Goal: Information Seeking & Learning: Learn about a topic

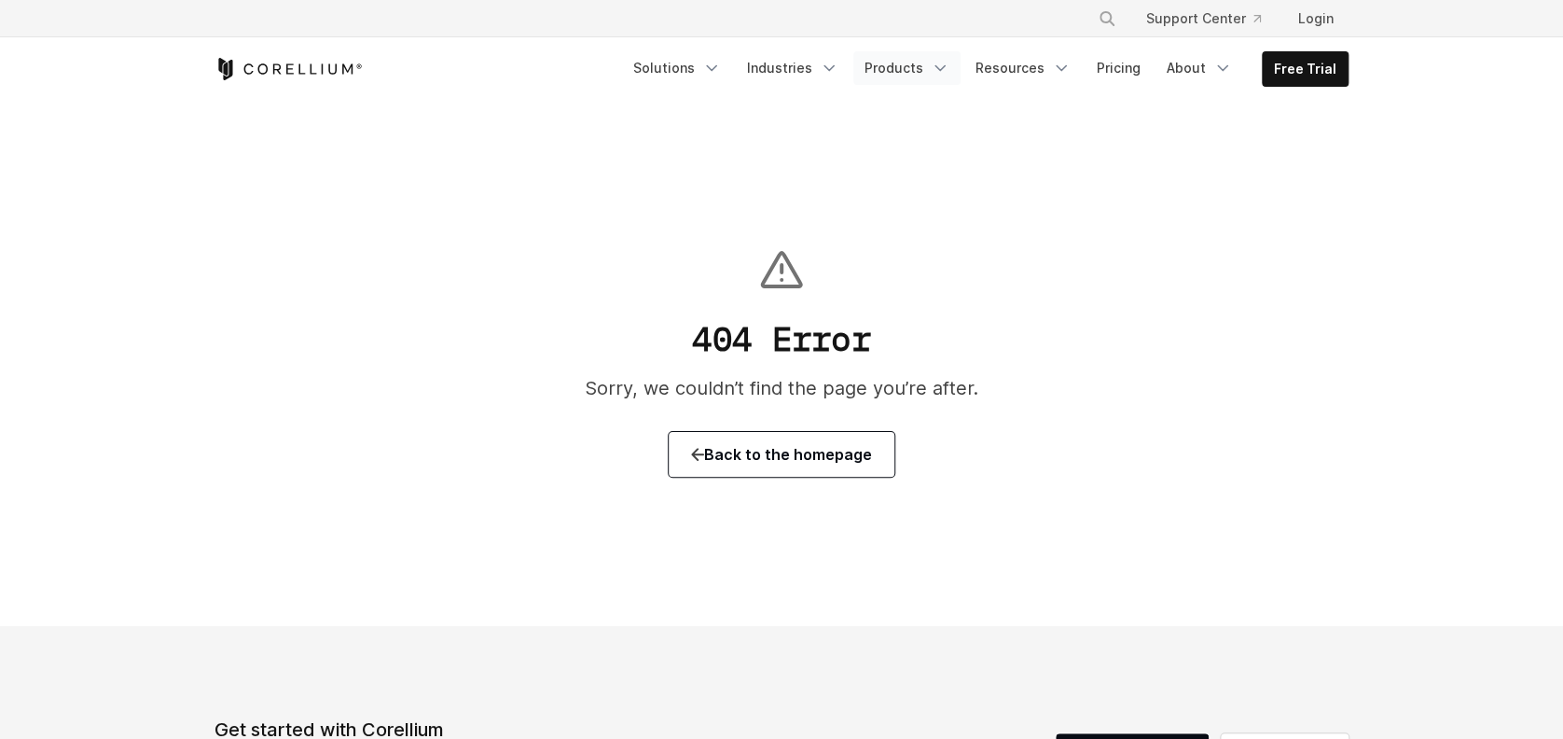
click at [938, 65] on link "Products" at bounding box center [906, 68] width 107 height 34
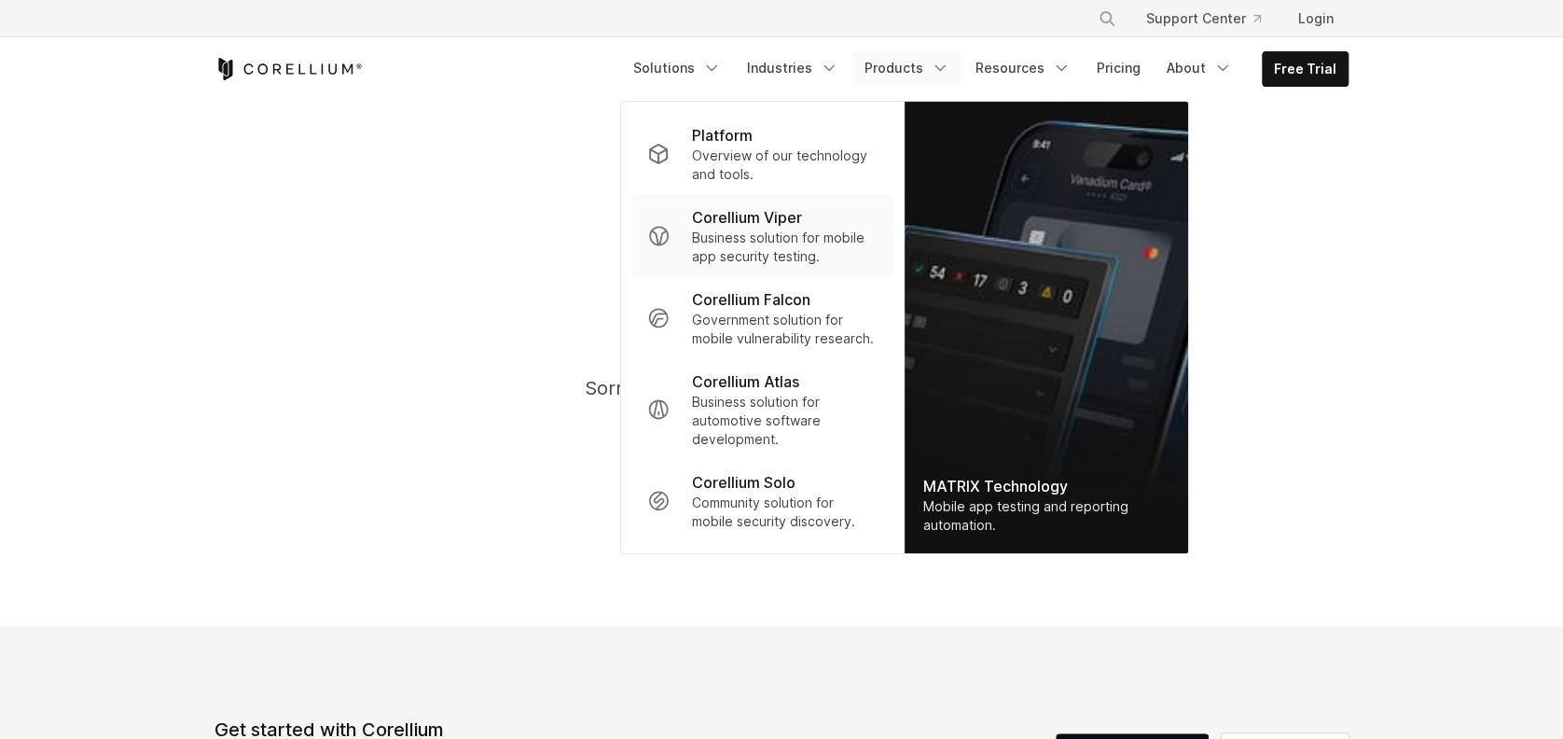
click at [779, 219] on p "Corellium Viper" at bounding box center [747, 217] width 110 height 22
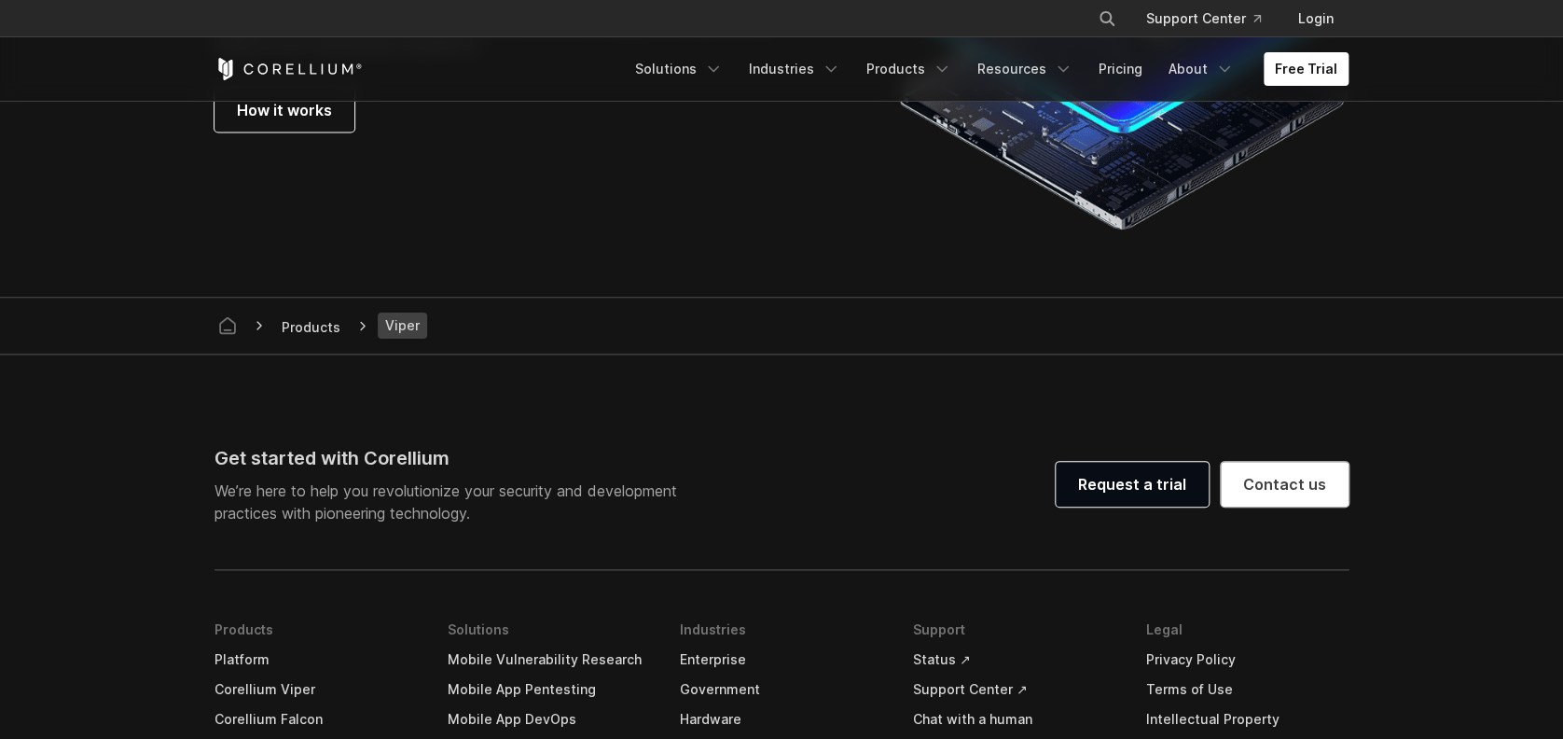
scroll to position [5633, 0]
